Goal: Navigation & Orientation: Find specific page/section

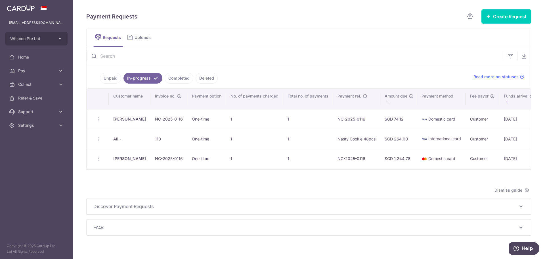
scroll to position [0, 17]
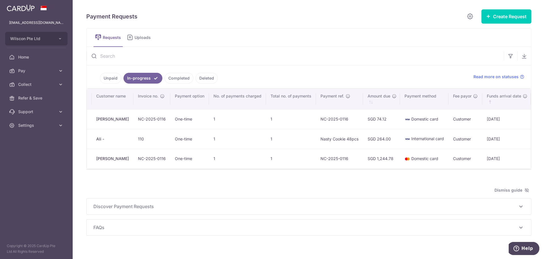
click at [112, 77] on link "Unpaid" at bounding box center [110, 78] width 21 height 11
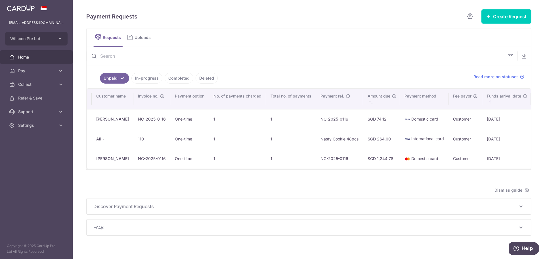
click at [36, 55] on span "Home" at bounding box center [36, 57] width 37 height 6
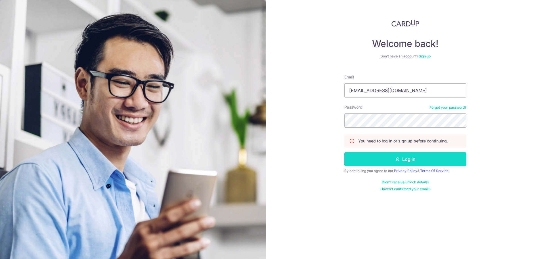
click at [393, 158] on button "Log in" at bounding box center [405, 159] width 122 height 14
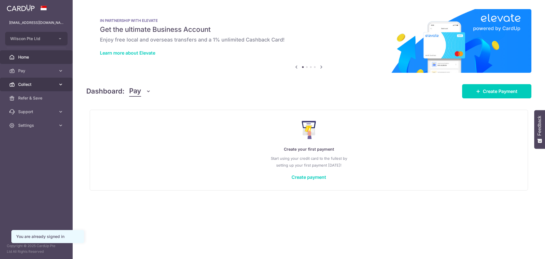
click at [30, 83] on span "Collect" at bounding box center [36, 84] width 37 height 6
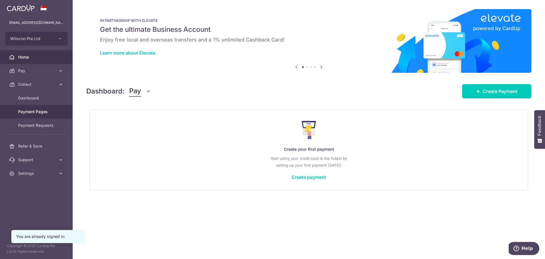
click at [43, 112] on span "Payment Pages" at bounding box center [36, 112] width 37 height 6
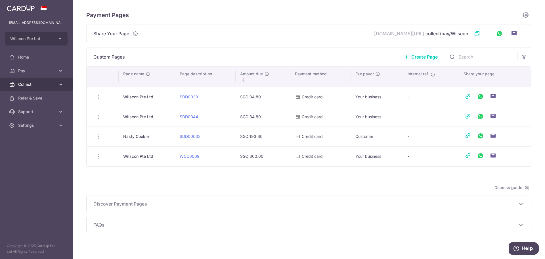
click at [45, 88] on link "Collect" at bounding box center [36, 84] width 73 height 14
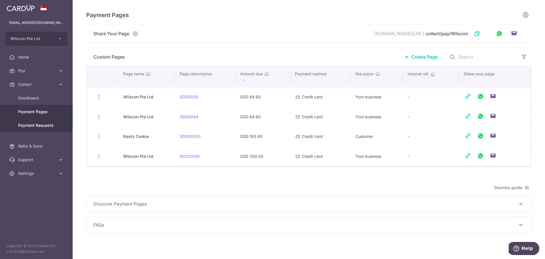
click at [37, 123] on span "Payment Requests" at bounding box center [36, 125] width 37 height 6
